Goal: Task Accomplishment & Management: Use online tool/utility

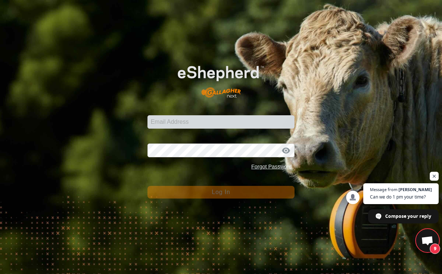
scroll to position [2573, 0]
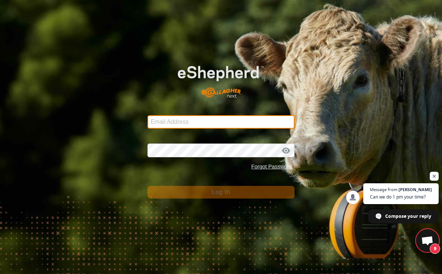
click at [171, 123] on input "Email Address" at bounding box center [220, 121] width 147 height 13
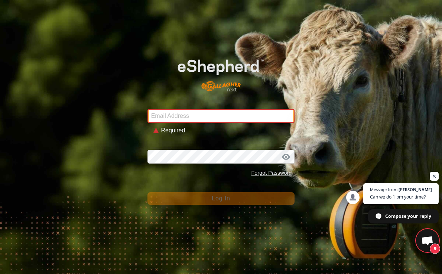
type input "[PERSON_NAME][EMAIL_ADDRESS][PERSON_NAME][DOMAIN_NAME]"
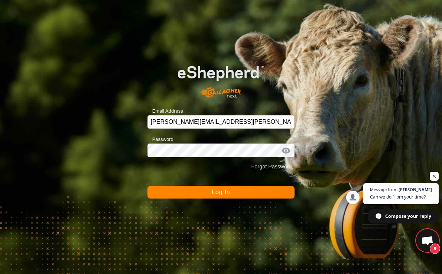
click at [196, 193] on button "Log In" at bounding box center [220, 192] width 147 height 13
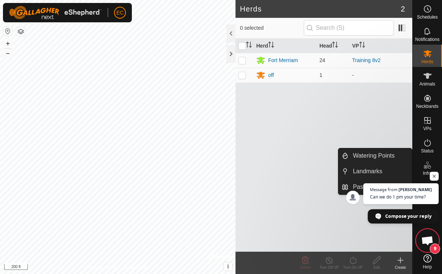
click at [413, 214] on span "Compose your reply" at bounding box center [408, 215] width 46 height 13
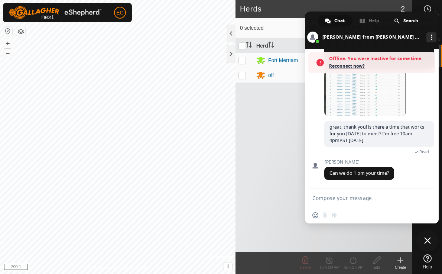
scroll to position [2597, 0]
click at [361, 201] on textarea "Compose your message..." at bounding box center [363, 198] width 102 height 7
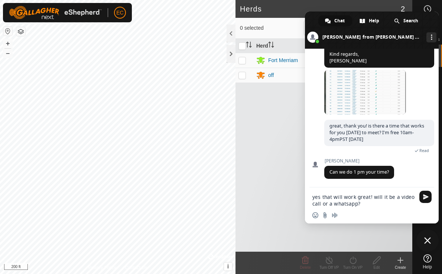
scroll to position [2574, 0]
type textarea "yes that will work great! will it be a video call or a whatsapp?"
click at [423, 195] on span "Send" at bounding box center [426, 197] width 6 height 6
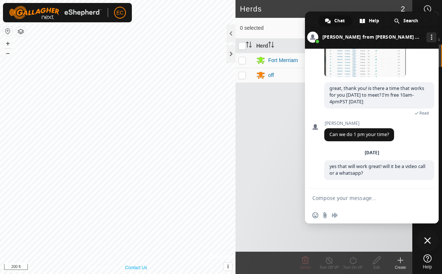
scroll to position [2612, 0]
click at [255, 115] on div "Herd Head VP Fort Merriam 24 Training 8v2 off 1 -" at bounding box center [323, 145] width 177 height 213
click at [242, 76] on p-checkbox at bounding box center [241, 75] width 7 height 6
checkbox input "true"
click at [427, 20] on span at bounding box center [372, 30] width 134 height 37
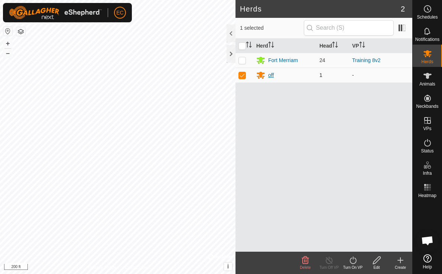
click at [273, 75] on div "off" at bounding box center [271, 75] width 6 height 8
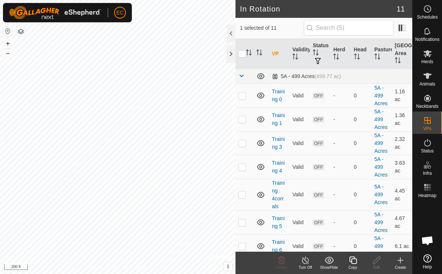
click at [352, 261] on icon at bounding box center [352, 259] width 9 height 9
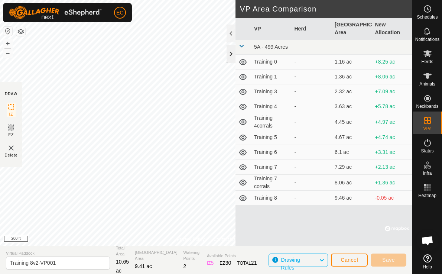
click at [229, 56] on div at bounding box center [230, 54] width 9 height 18
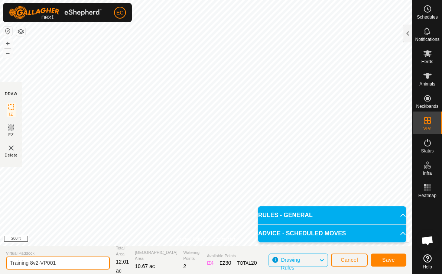
click at [62, 263] on input "Training 8v2-VP001" at bounding box center [58, 262] width 104 height 13
drag, startPoint x: 63, startPoint y: 263, endPoint x: 30, endPoint y: 262, distance: 33.4
click at [30, 262] on input "Training 8v2-VP001" at bounding box center [58, 262] width 104 height 13
type input "Training 9"
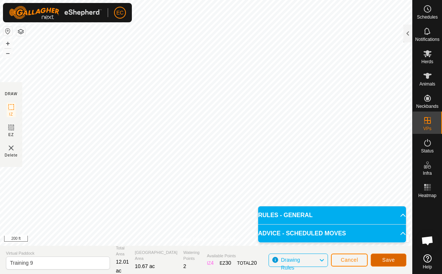
click at [396, 259] on button "Save" at bounding box center [389, 259] width 36 height 13
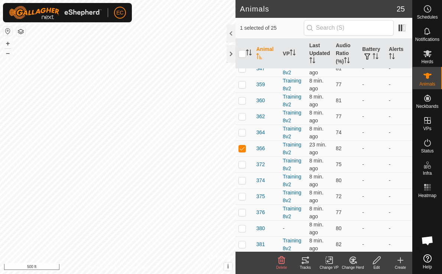
scroll to position [216, 0]
click at [260, 98] on span "366" at bounding box center [260, 100] width 9 height 8
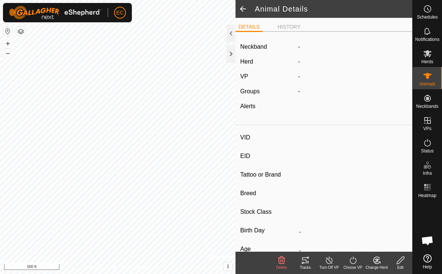
type input "366"
type input "-"
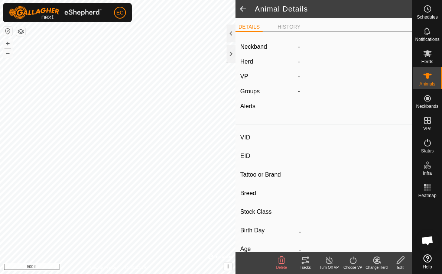
type input "-"
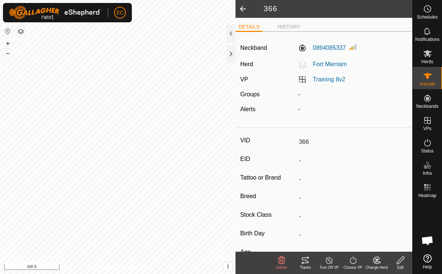
click at [306, 264] on div "Tracks" at bounding box center [305, 267] width 24 height 6
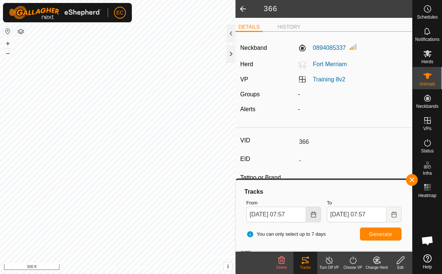
click at [314, 215] on icon "Choose Date" at bounding box center [313, 214] width 6 height 6
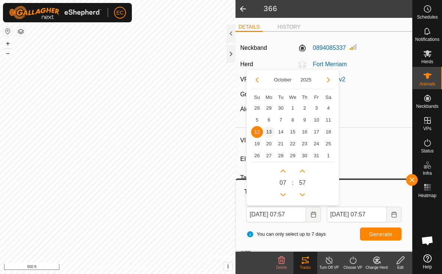
click at [270, 130] on span "13" at bounding box center [269, 132] width 12 height 12
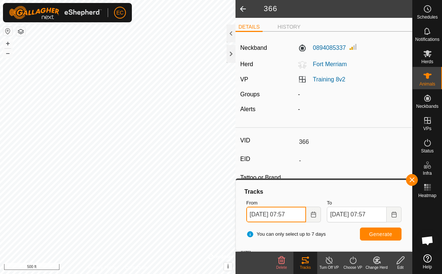
click at [288, 215] on input "[DATE] 07:57" at bounding box center [276, 214] width 60 height 16
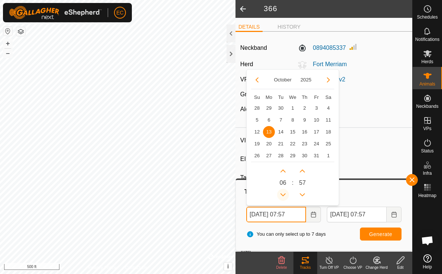
click at [282, 190] on button "Previous Hour" at bounding box center [283, 195] width 12 height 12
click at [366, 228] on button "Generate" at bounding box center [381, 233] width 42 height 13
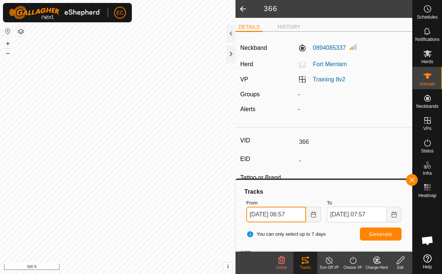
click at [288, 217] on input "[DATE] 06:57" at bounding box center [276, 214] width 60 height 16
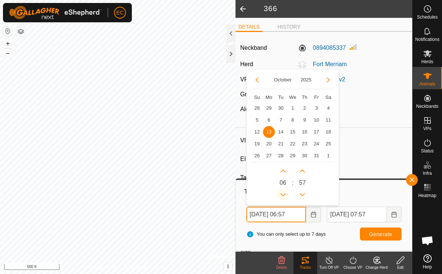
click at [284, 193] on button "Previous Hour" at bounding box center [283, 195] width 12 height 12
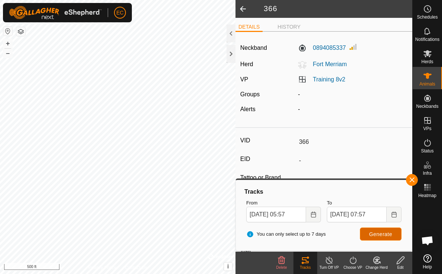
click at [377, 232] on span "Generate" at bounding box center [380, 234] width 23 height 6
click at [312, 216] on icon "Choose Date" at bounding box center [313, 214] width 6 height 6
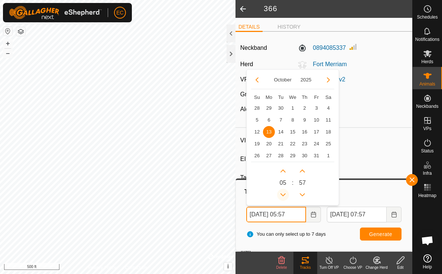
click at [285, 193] on button "Previous Hour" at bounding box center [283, 195] width 12 height 12
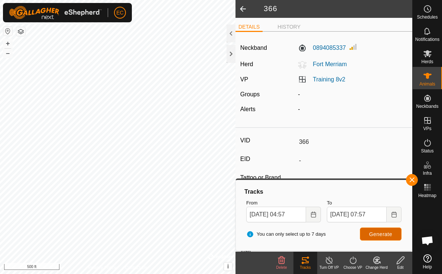
click at [377, 232] on span "Generate" at bounding box center [380, 234] width 23 height 6
click at [313, 215] on icon "Choose Date" at bounding box center [313, 214] width 6 height 6
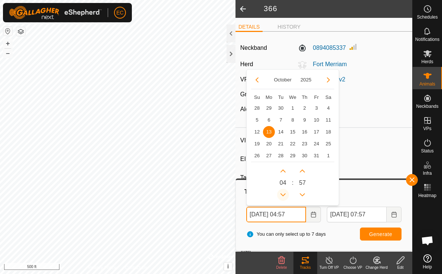
click at [285, 194] on button "Previous Hour" at bounding box center [283, 195] width 12 height 12
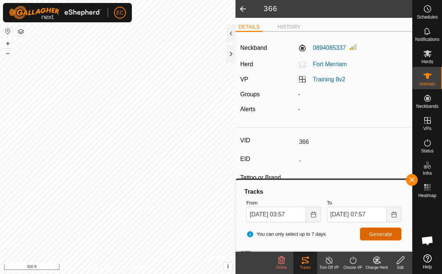
click at [376, 235] on span "Generate" at bounding box center [380, 234] width 23 height 6
click at [313, 216] on icon "Choose Date" at bounding box center [313, 214] width 6 height 6
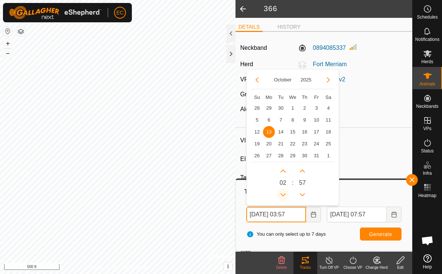
click at [283, 193] on button "Previous Hour" at bounding box center [283, 195] width 12 height 12
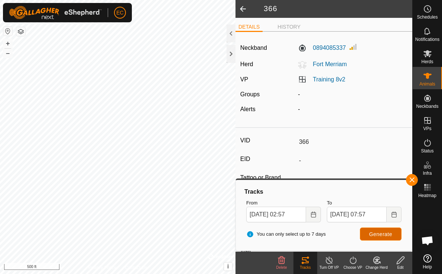
click at [376, 231] on span "Generate" at bounding box center [380, 234] width 23 height 6
click at [309, 216] on button "Choose Date" at bounding box center [313, 214] width 15 height 16
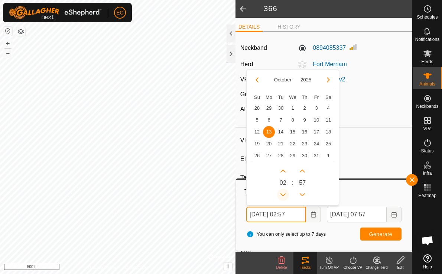
click at [283, 190] on button "Previous Hour" at bounding box center [283, 195] width 12 height 12
type input "[DATE] 01:57"
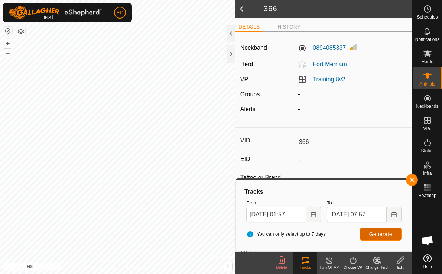
click at [379, 234] on span "Generate" at bounding box center [380, 234] width 23 height 6
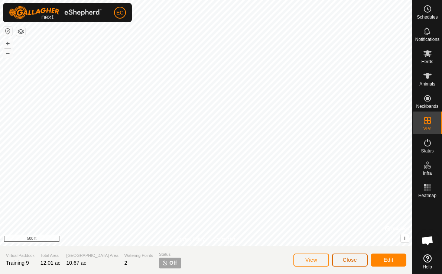
click at [356, 264] on button "Close" at bounding box center [350, 259] width 36 height 13
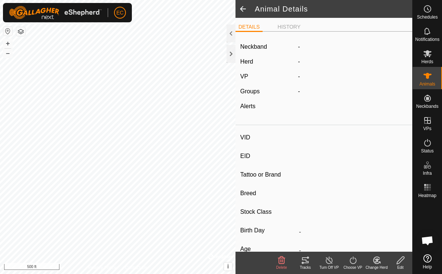
type input "366"
type input "-"
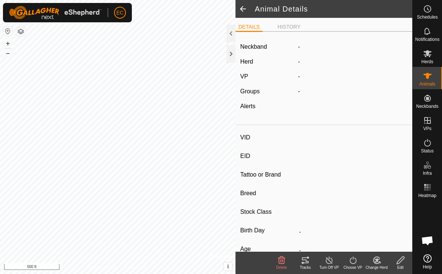
type input "-"
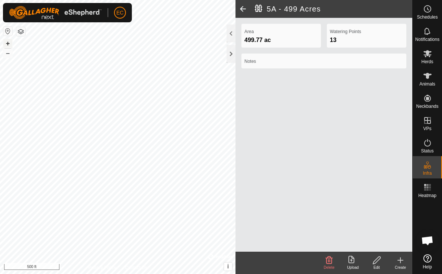
click at [10, 43] on button "+" at bounding box center [7, 43] width 9 height 9
click at [283, 23] on div "Area 499.77 ac Watering Points 13 Notes" at bounding box center [323, 135] width 177 height 234
click at [241, 9] on span at bounding box center [242, 9] width 15 height 18
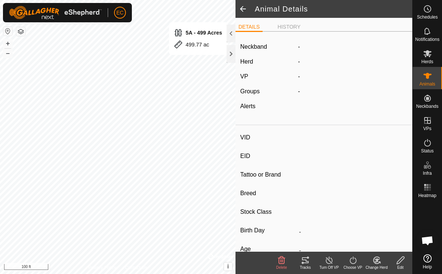
type input "366"
type input "-"
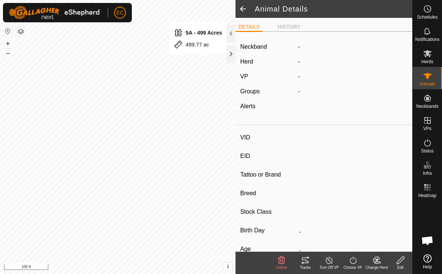
type input "-"
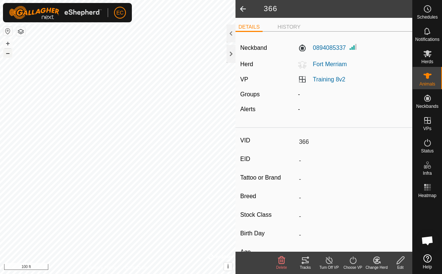
click at [7, 55] on button "–" at bounding box center [7, 53] width 9 height 9
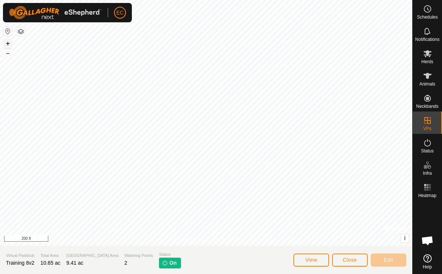
click at [7, 44] on button "+" at bounding box center [7, 43] width 9 height 9
click at [428, 78] on icon at bounding box center [427, 75] width 9 height 9
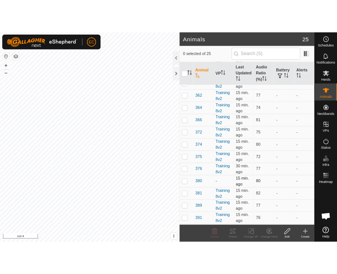
scroll to position [216, 0]
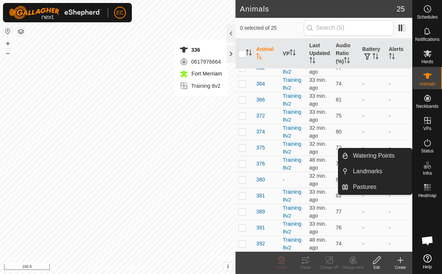
click at [422, 169] on es-infrastructure-svg-icon at bounding box center [427, 165] width 13 height 12
drag, startPoint x: 411, startPoint y: 165, endPoint x: 386, endPoint y: 156, distance: 27.2
click at [386, 156] on link "Watering Points" at bounding box center [379, 155] width 63 height 15
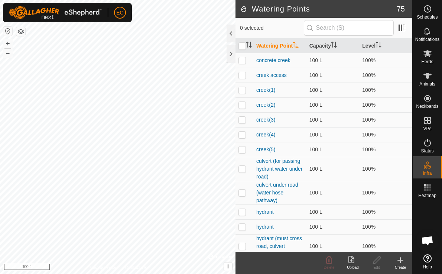
click at [399, 262] on icon at bounding box center [400, 259] width 9 height 9
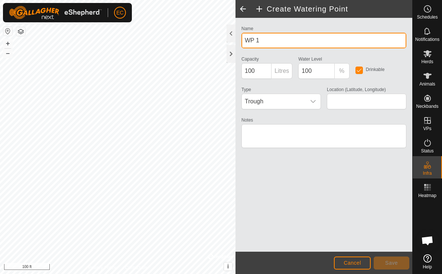
click at [274, 35] on input "WP 1" at bounding box center [323, 41] width 165 height 16
type input "j"
type input "hydrant8"
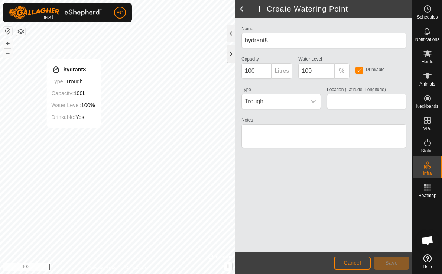
type input "35.331310, -120.707970"
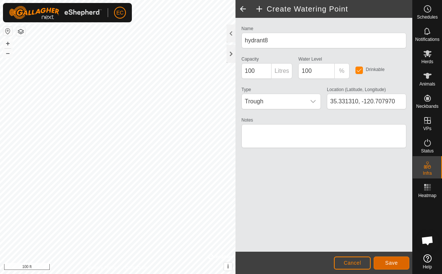
click at [387, 258] on button "Save" at bounding box center [391, 262] width 36 height 13
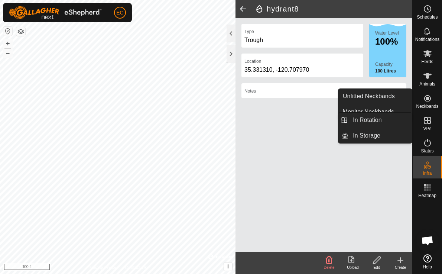
click at [426, 124] on icon at bounding box center [427, 120] width 9 height 9
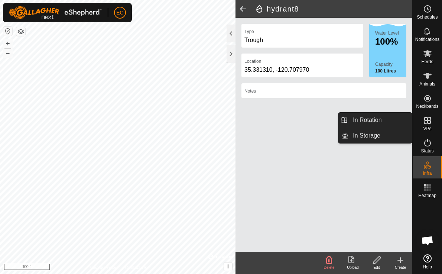
click at [384, 120] on link "In Rotation" at bounding box center [379, 119] width 63 height 15
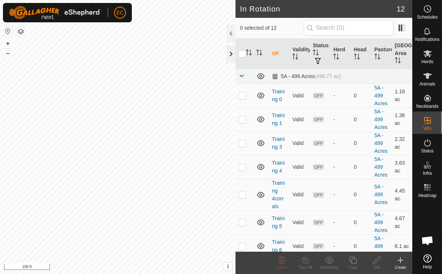
click at [229, 55] on div at bounding box center [230, 54] width 9 height 18
